Goal: Check status

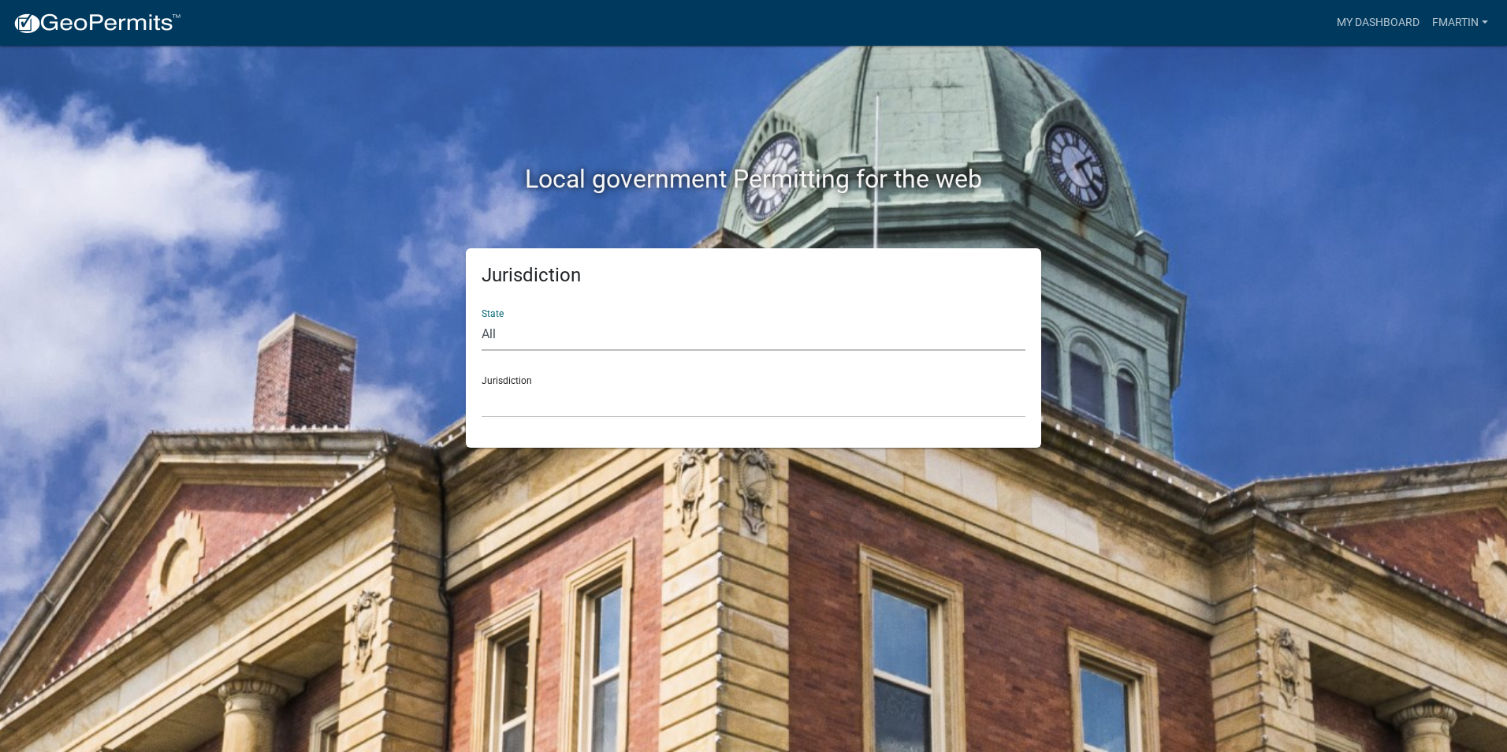
click at [542, 337] on select "All [US_STATE] [US_STATE] [US_STATE] [US_STATE] [US_STATE] [US_STATE] [US_STATE…" at bounding box center [754, 334] width 544 height 32
select select "[US_STATE]"
click at [482, 318] on select "All [US_STATE] [US_STATE] [US_STATE] [US_STATE] [US_STATE] [US_STATE] [US_STATE…" at bounding box center [754, 334] width 544 height 32
click at [568, 402] on select "City of [GEOGRAPHIC_DATA], [US_STATE] City of [GEOGRAPHIC_DATA], [US_STATE] Cit…" at bounding box center [754, 401] width 544 height 32
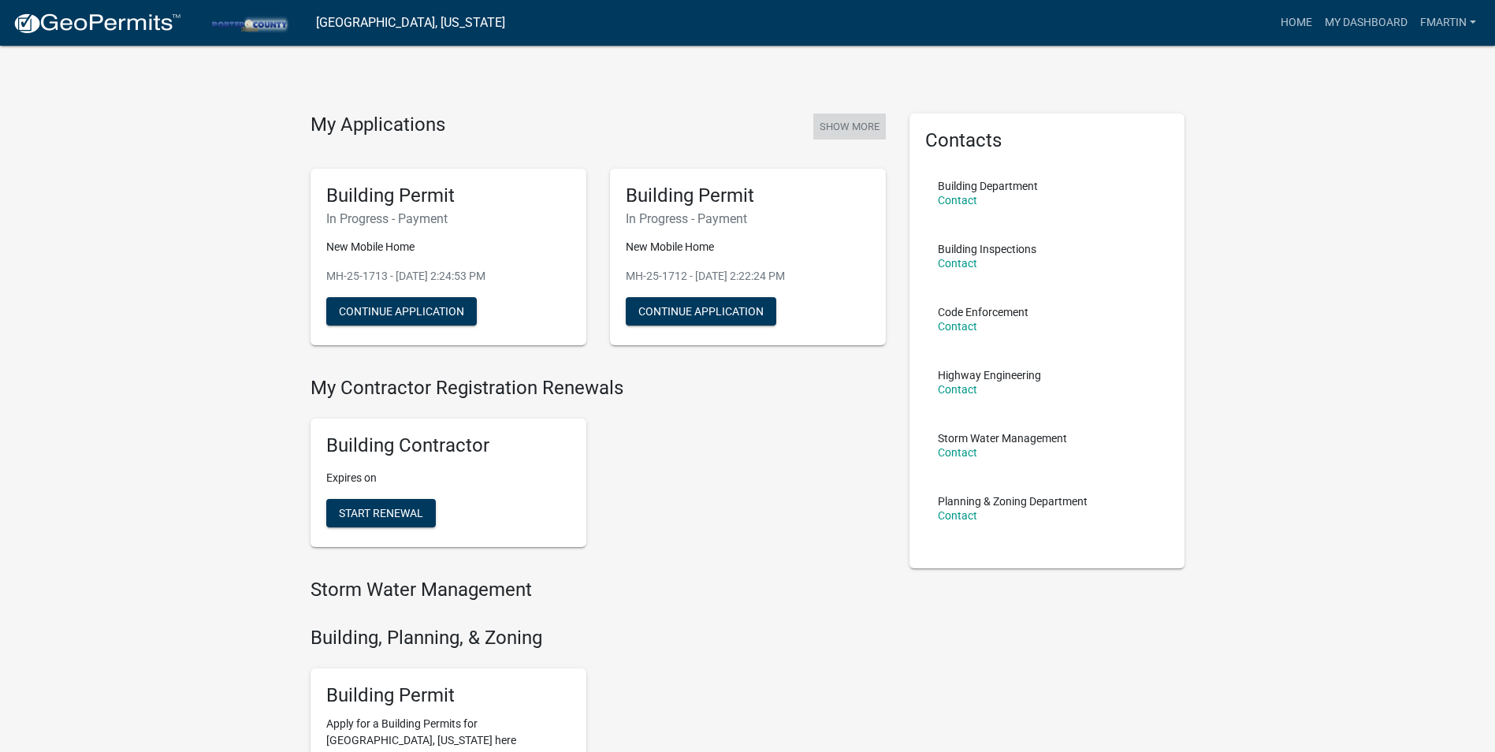
click at [863, 125] on button "Show More" at bounding box center [849, 127] width 73 height 26
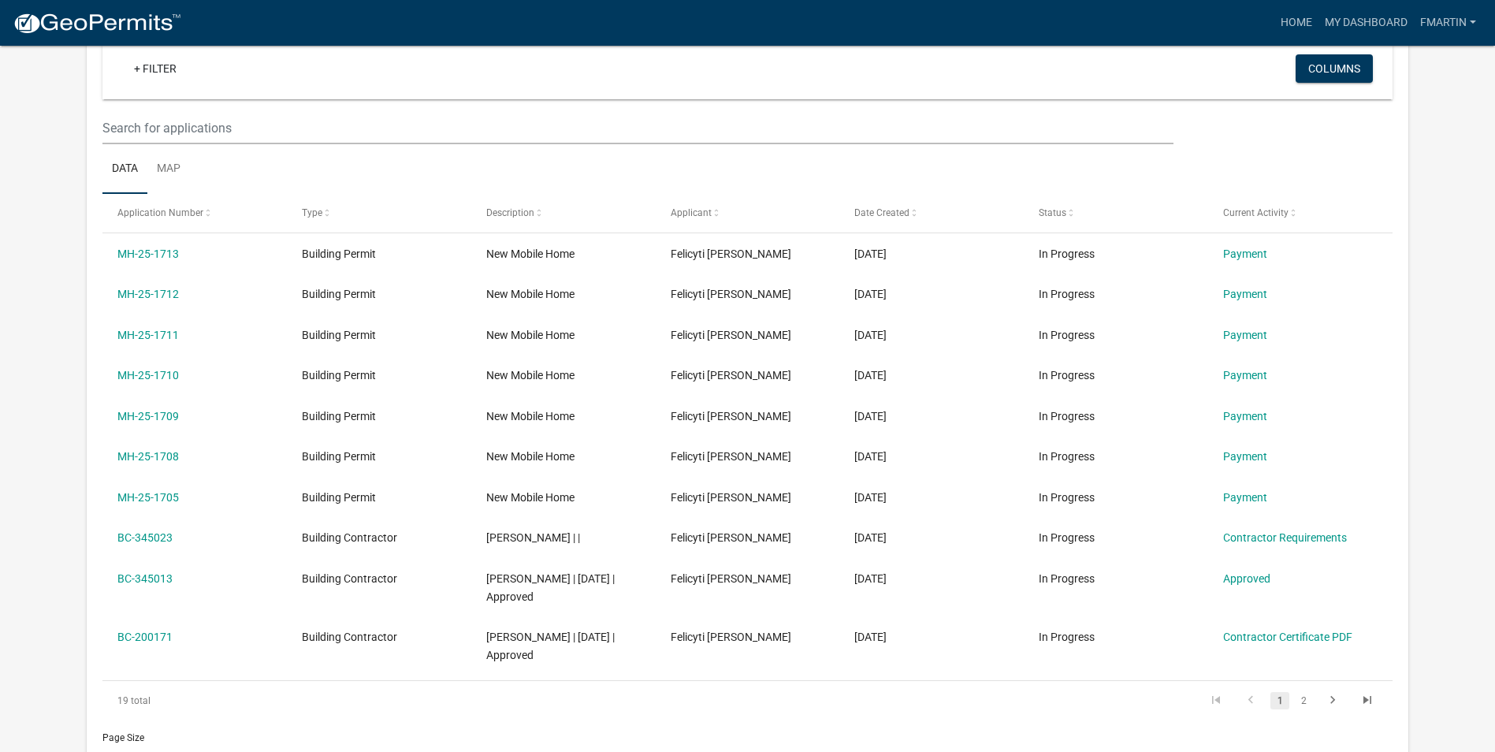
scroll to position [130, 0]
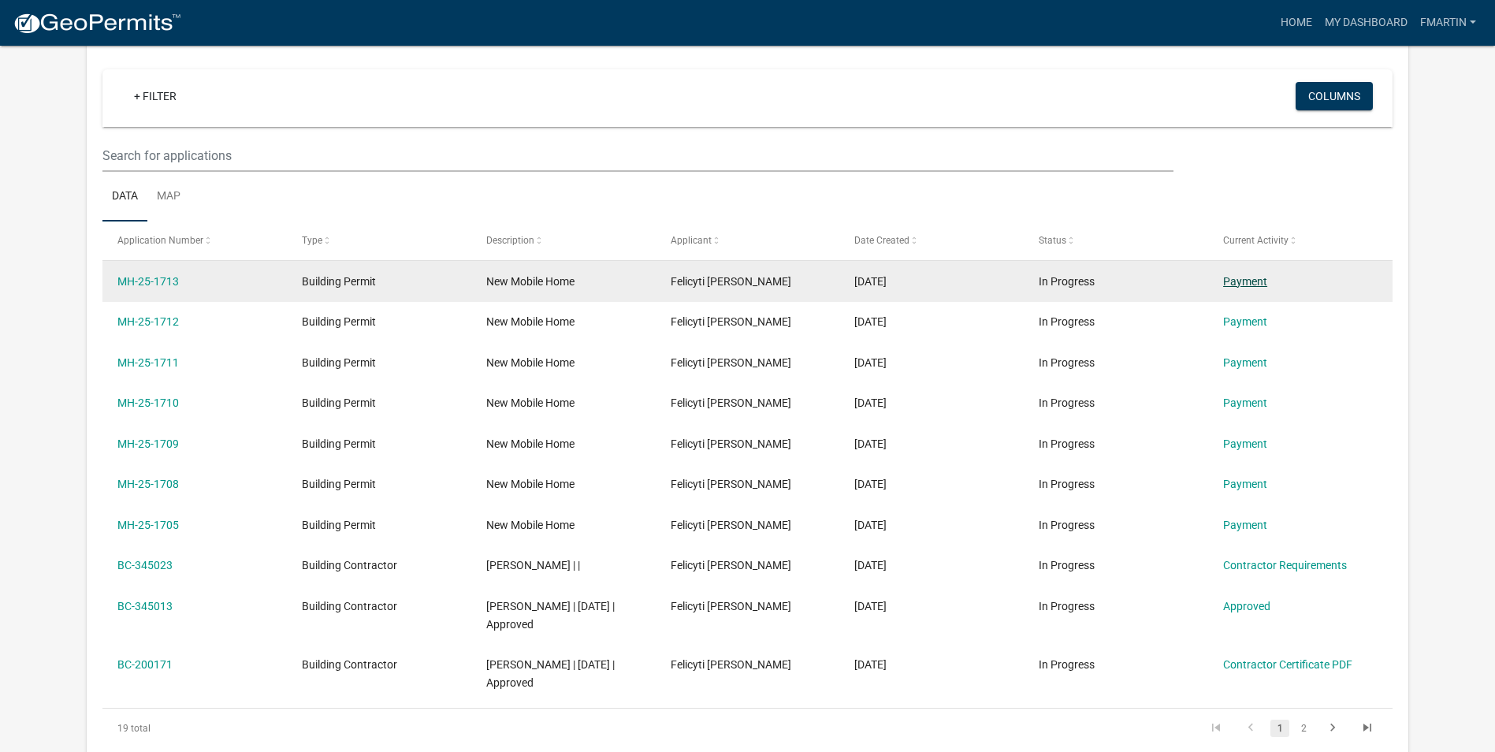
click at [1245, 281] on link "Payment" at bounding box center [1245, 281] width 44 height 13
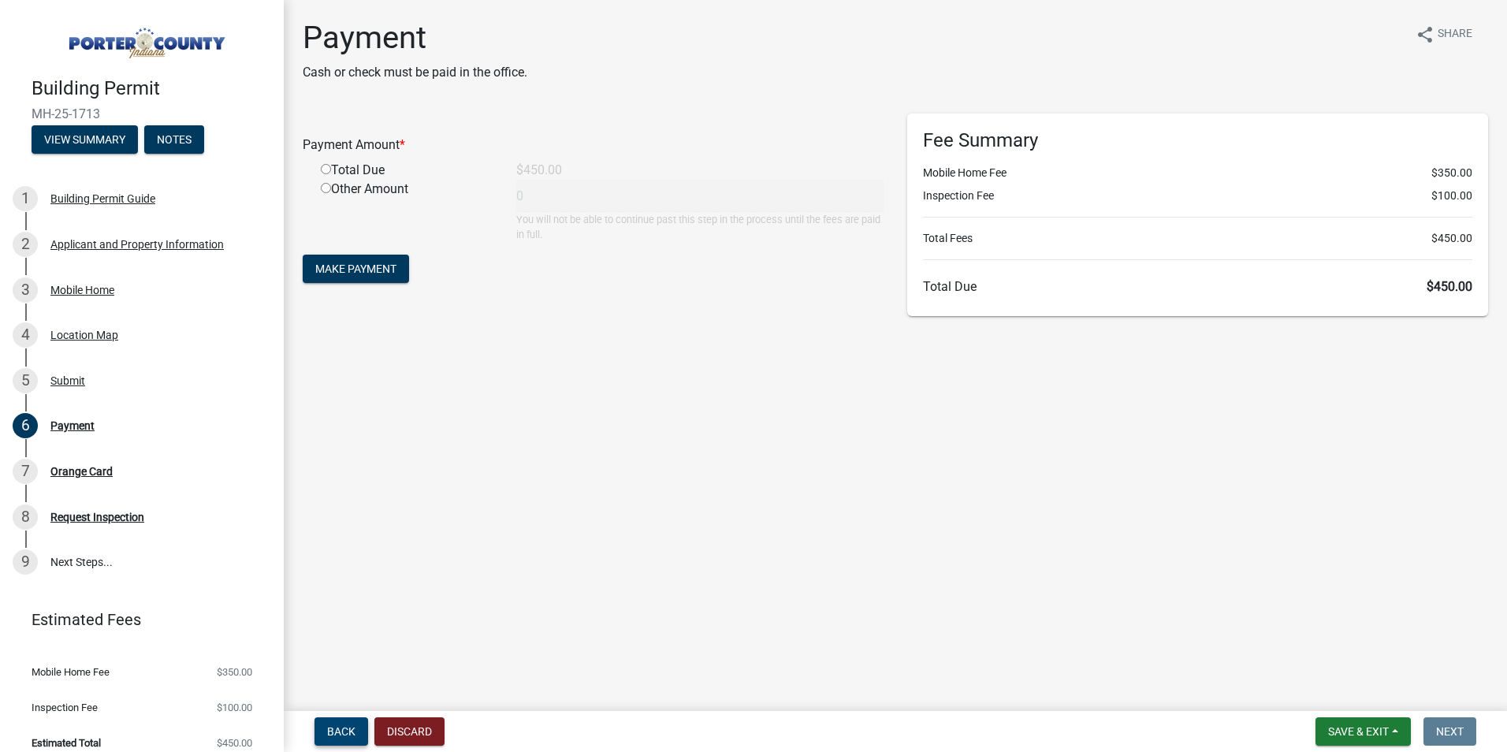
click at [341, 731] on span "Back" at bounding box center [341, 731] width 28 height 13
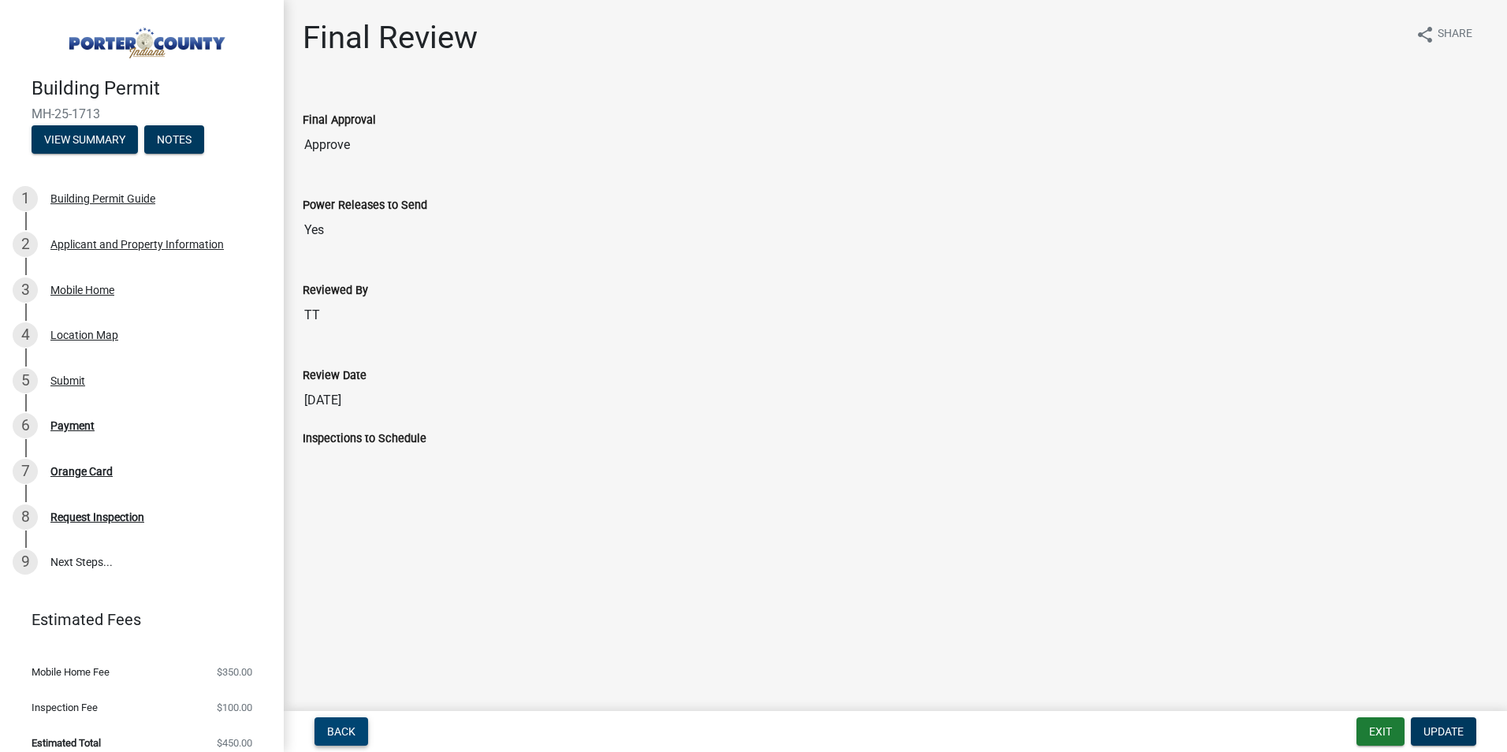
click at [343, 731] on span "Back" at bounding box center [341, 731] width 28 height 13
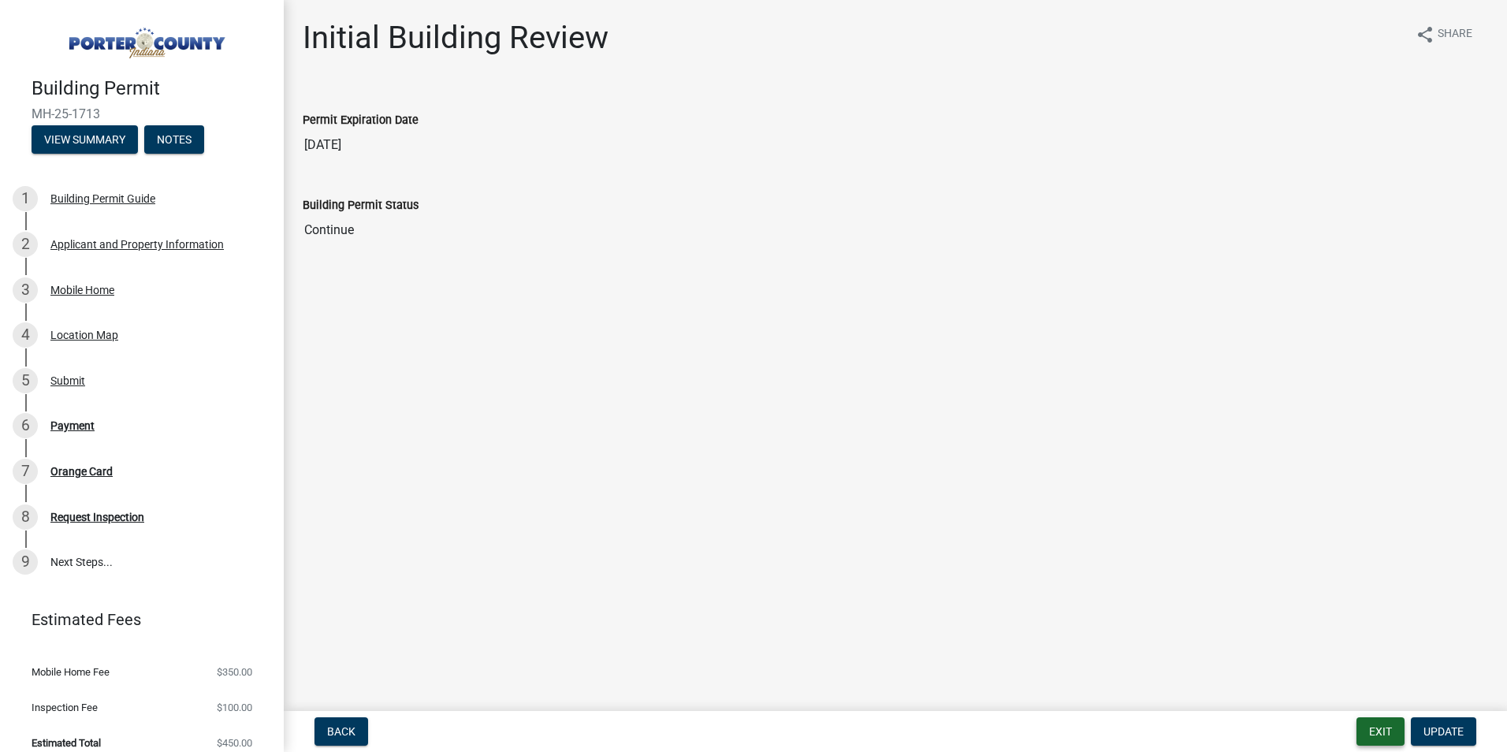
click at [1383, 736] on button "Exit" at bounding box center [1381, 731] width 48 height 28
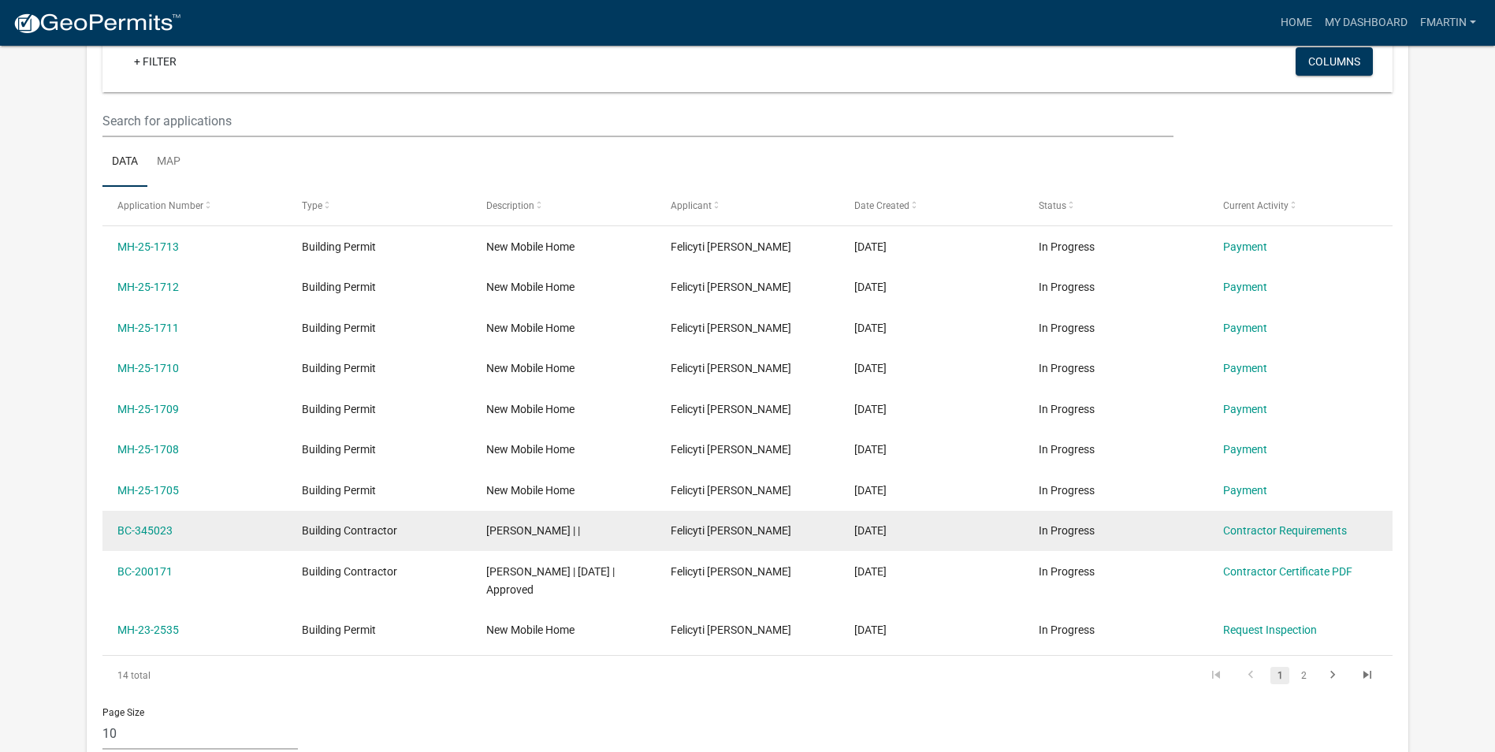
scroll to position [1559, 0]
